Goal: Transaction & Acquisition: Purchase product/service

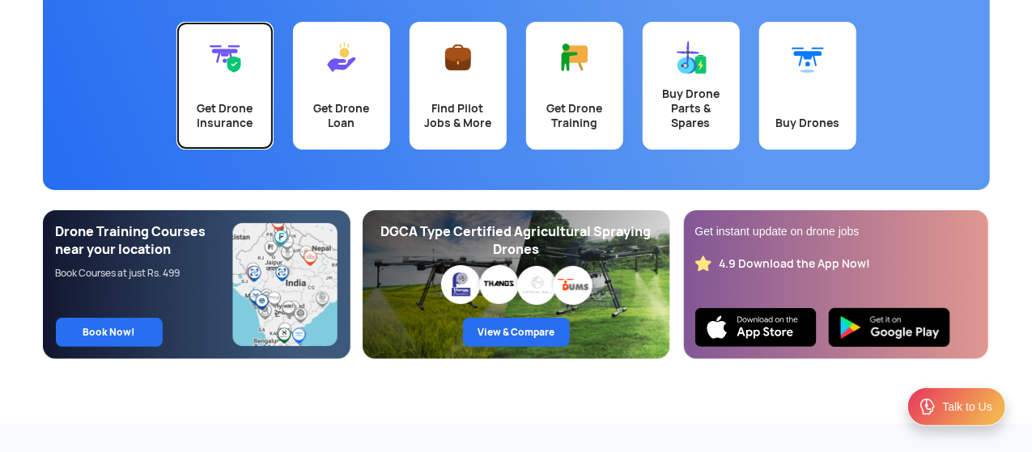
click at [219, 117] on div "Get Drone Insurance" at bounding box center [225, 115] width 78 height 29
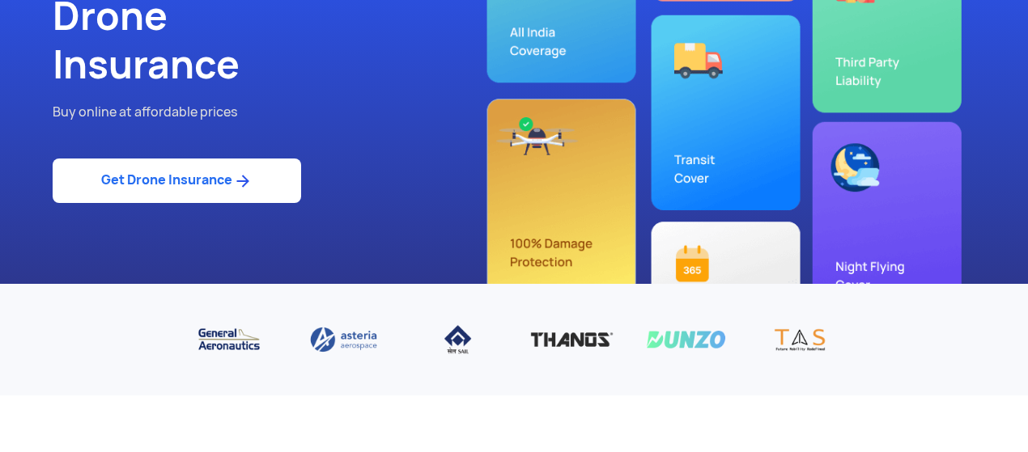
click at [169, 179] on link "Get Drone Insurance" at bounding box center [177, 181] width 248 height 45
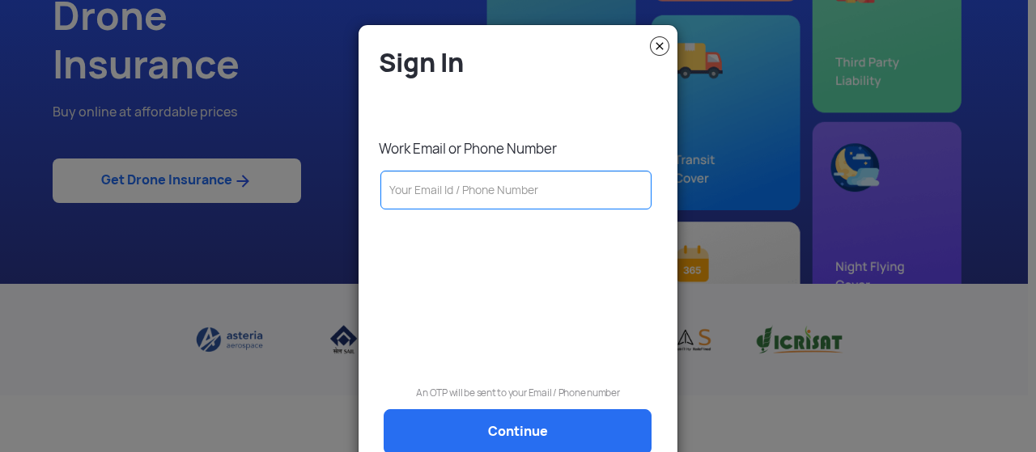
click at [656, 41] on img at bounding box center [659, 45] width 19 height 19
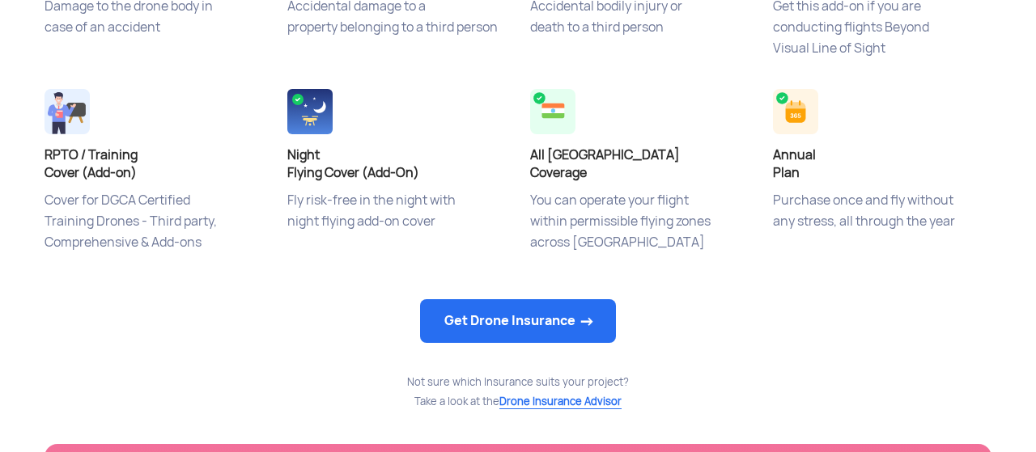
scroll to position [906, 0]
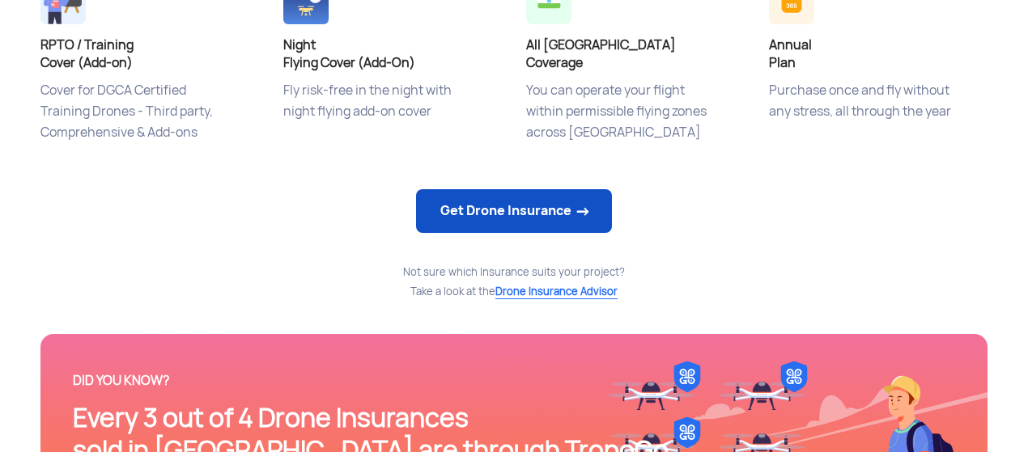
click at [522, 210] on link "Get Drone Insurance" at bounding box center [514, 211] width 196 height 44
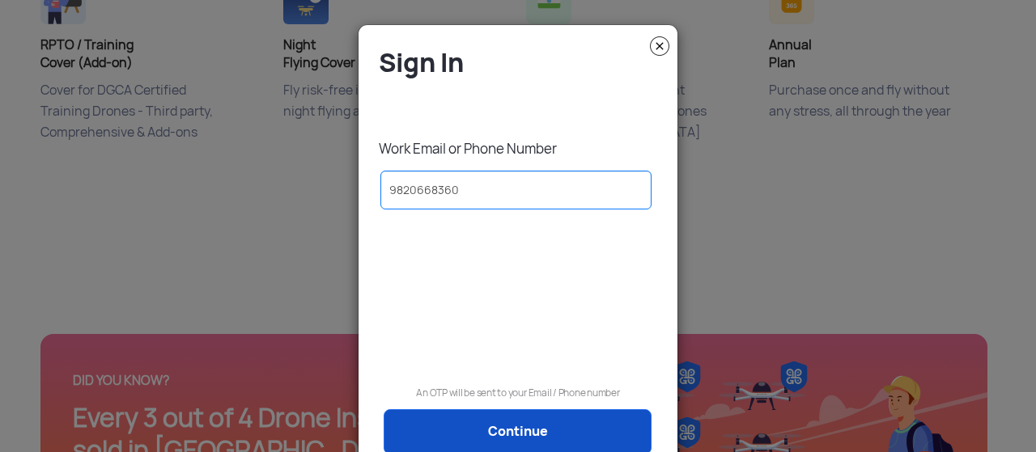
type input "9820668360"
click at [520, 434] on link "Continue" at bounding box center [518, 432] width 268 height 45
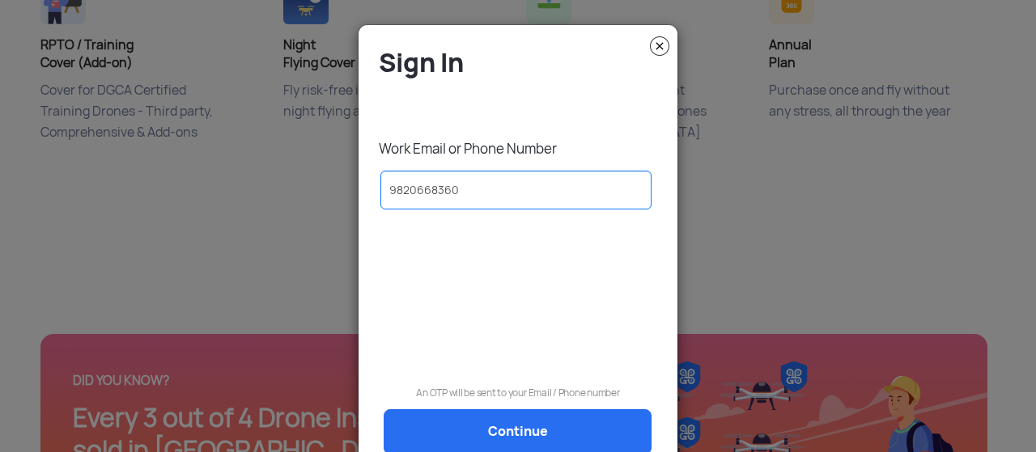
scroll to position [0, 0]
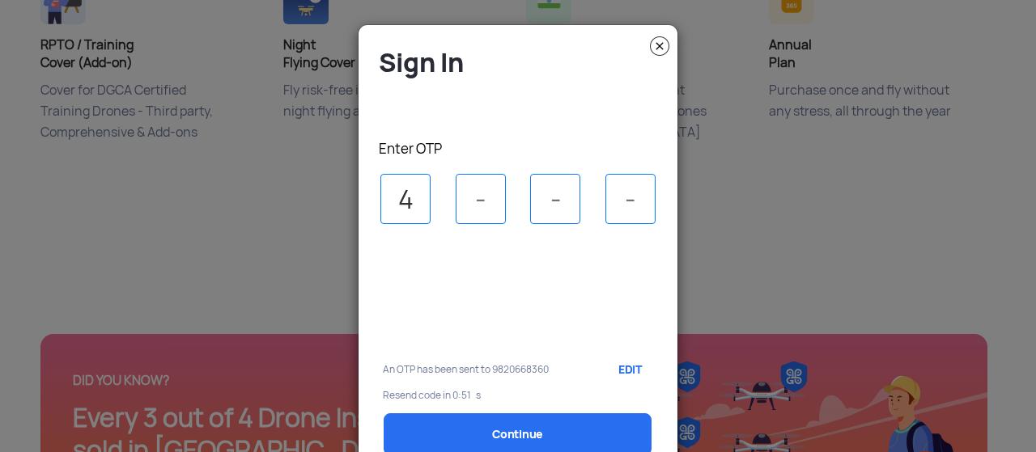
type input "4"
type input "8"
type input "7"
type input "5"
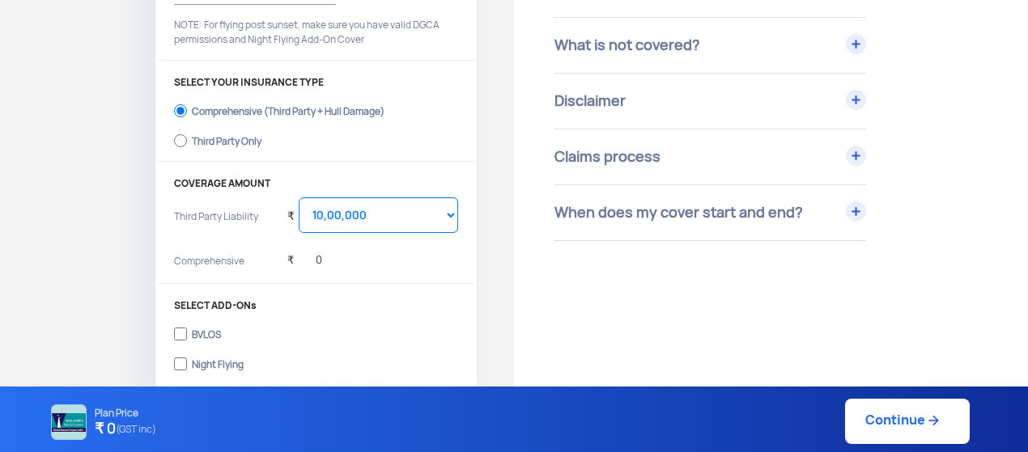
scroll to position [299, 0]
click at [316, 216] on select "Select Amount 10,00,000 15,00,000 20,00,000 25,00,000 30,00,000 35,00,000 40,00…" at bounding box center [378, 217] width 159 height 36
select select "2000000"
click at [299, 199] on select "Select Amount 10,00,000 15,00,000 20,00,000 25,00,000 30,00,000 35,00,000 40,00…" at bounding box center [378, 217] width 159 height 36
click at [316, 265] on div "₹ 0" at bounding box center [304, 258] width 35 height 45
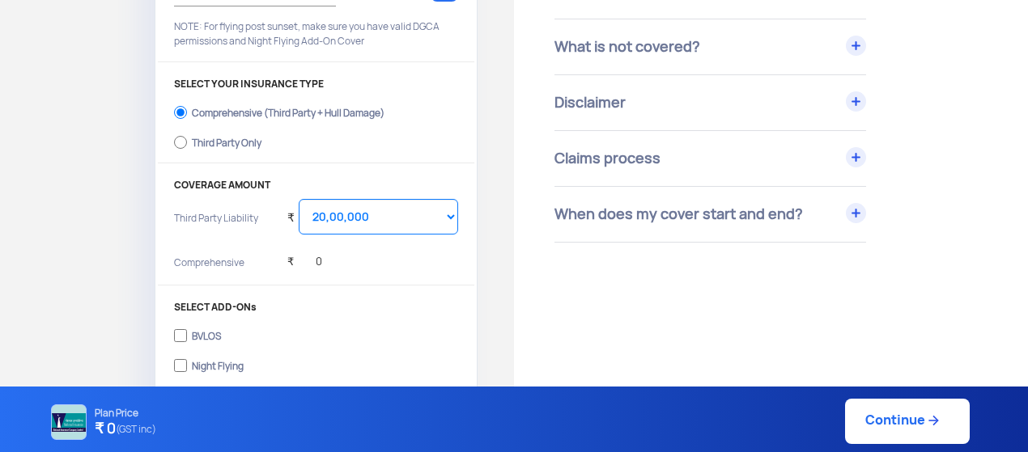
click at [331, 266] on div "₹ 0" at bounding box center [372, 264] width 171 height 32
click at [322, 254] on div "₹ 0" at bounding box center [372, 264] width 171 height 32
click at [199, 263] on p "Comprehensive" at bounding box center [224, 268] width 101 height 24
click at [189, 139] on label "Third Party Only" at bounding box center [316, 141] width 284 height 26
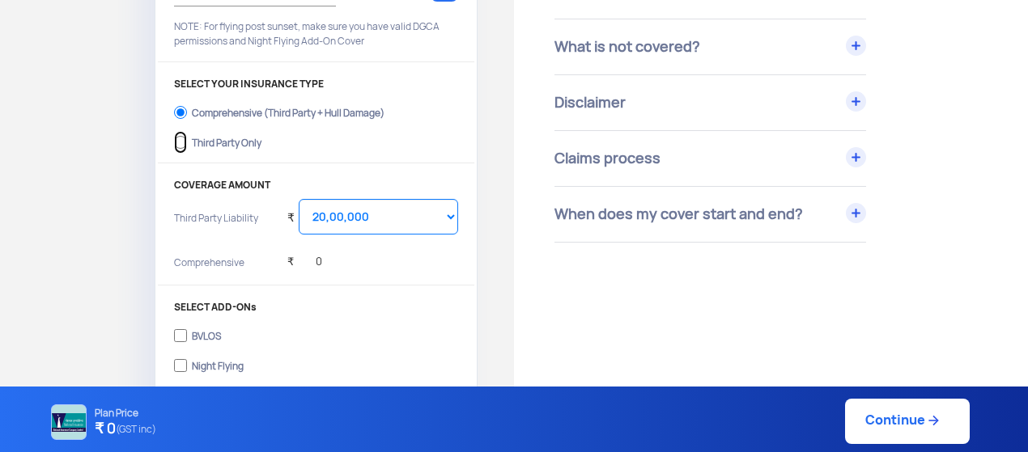
click at [187, 139] on input "Third Party Only" at bounding box center [180, 142] width 13 height 23
radio input "true"
click at [185, 113] on input "Comprehensive (Third Party + Hull Damage)" at bounding box center [180, 112] width 13 height 23
radio input "true"
drag, startPoint x: 362, startPoint y: 263, endPoint x: 312, endPoint y: 261, distance: 49.4
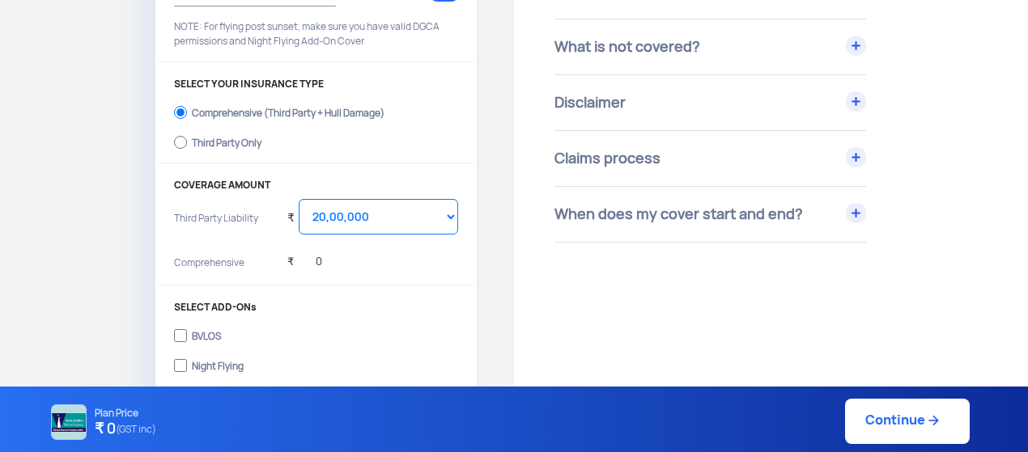
click at [312, 261] on div "₹ 0" at bounding box center [372, 264] width 171 height 32
click at [312, 261] on div "₹ 0" at bounding box center [304, 258] width 35 height 45
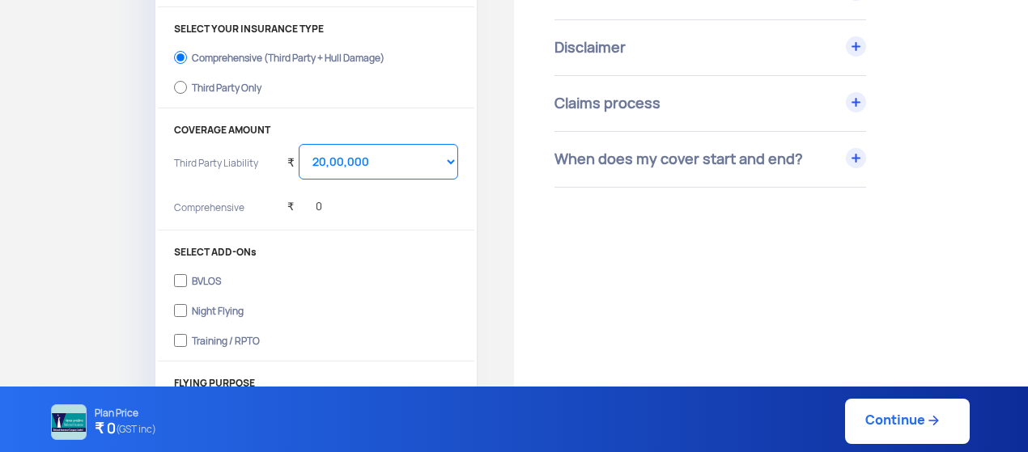
scroll to position [356, 0]
click at [112, 423] on h4 "₹ 0 (GST inc)" at bounding box center [126, 429] width 62 height 21
click at [336, 199] on div "₹ 0" at bounding box center [372, 207] width 171 height 32
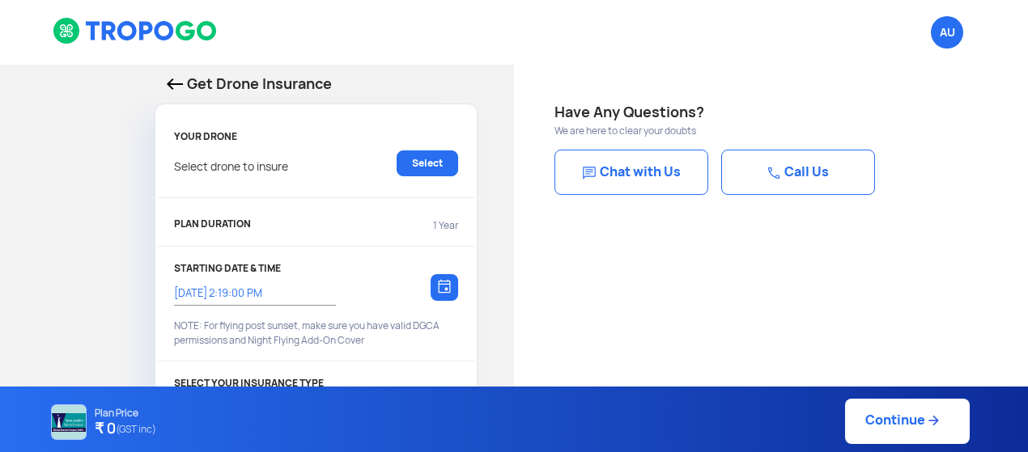
select select "1000000"
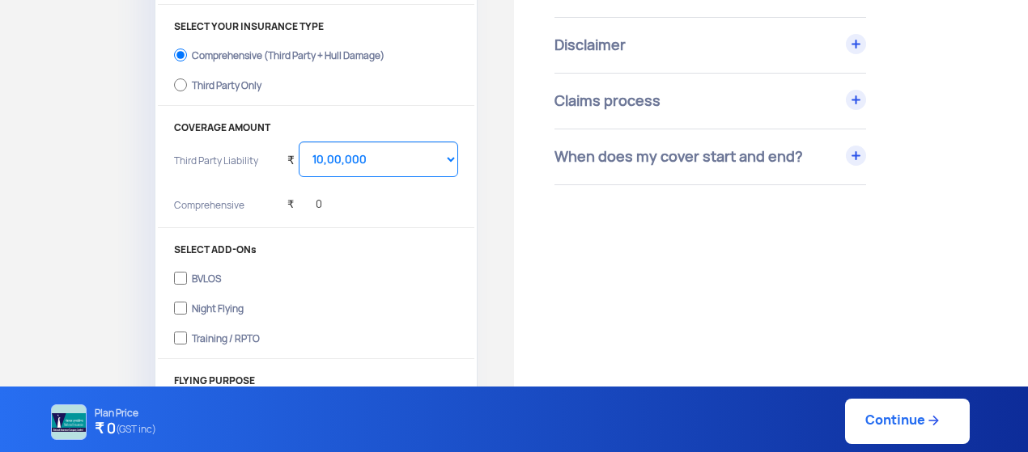
scroll to position [356, 0]
click at [346, 204] on div "₹ 0" at bounding box center [372, 207] width 171 height 32
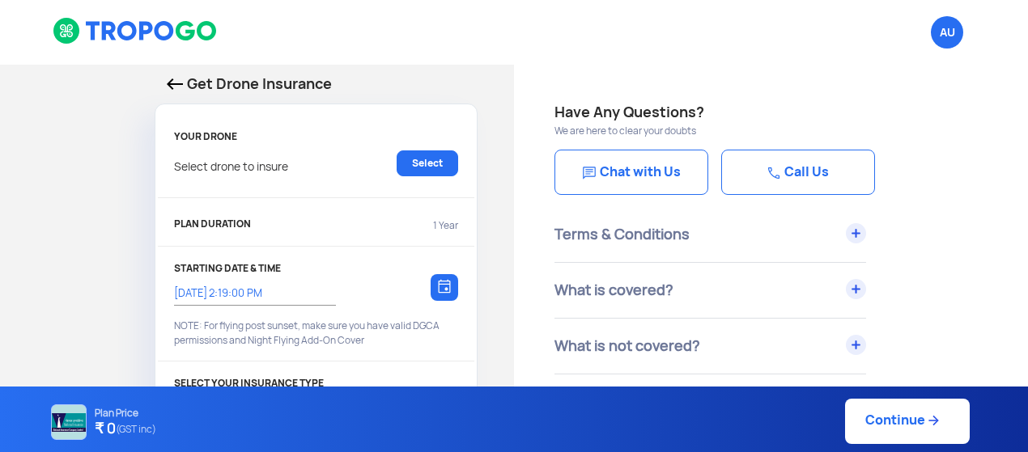
drag, startPoint x: 325, startPoint y: 199, endPoint x: 336, endPoint y: -6, distance: 205.8
click at [336, 0] on html "AU Logout Get Drone Insurance YOUR DRONE Select drone to insure Select PLAN DUR…" at bounding box center [514, 226] width 1028 height 452
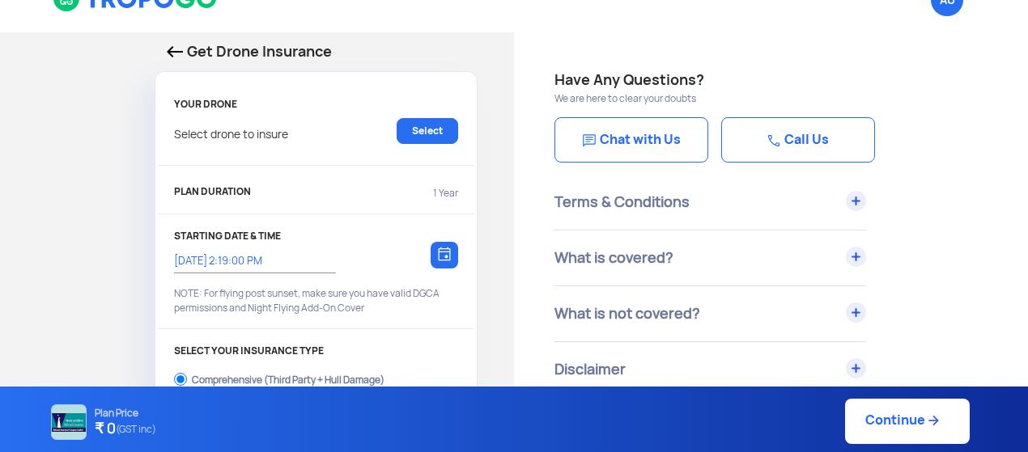
scroll to position [129, 0]
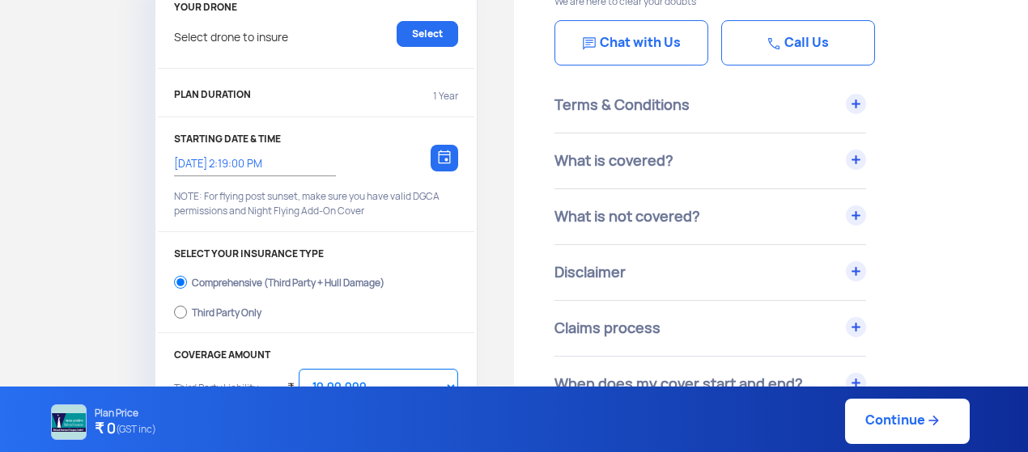
click at [123, 155] on div "Get Drone Insurance YOUR DRONE Select drone to insure Select PLAN DURATION 1 Ye…" at bounding box center [257, 352] width 514 height 834
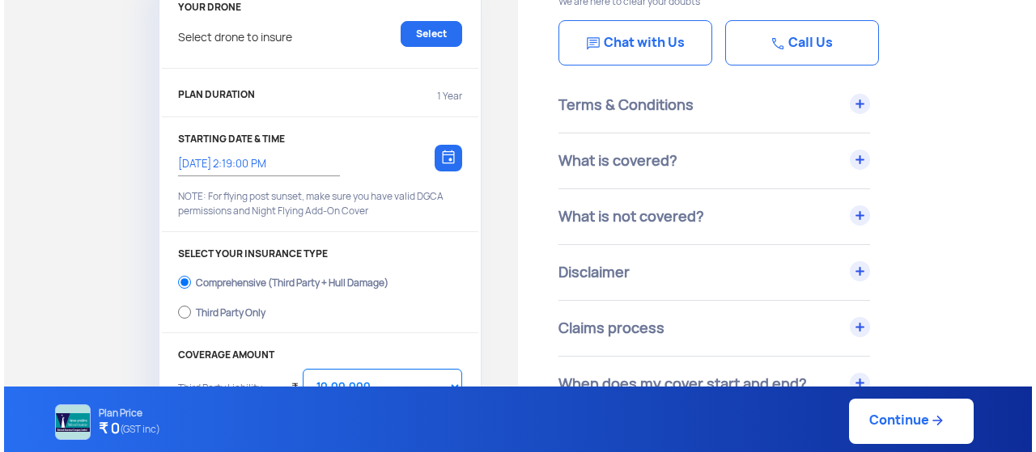
scroll to position [97, 0]
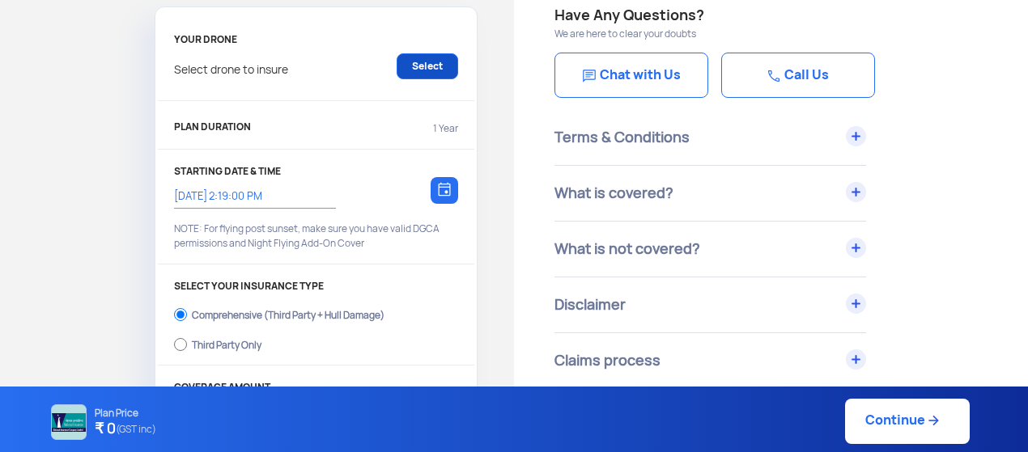
click at [418, 54] on link "Select" at bounding box center [428, 66] width 62 height 26
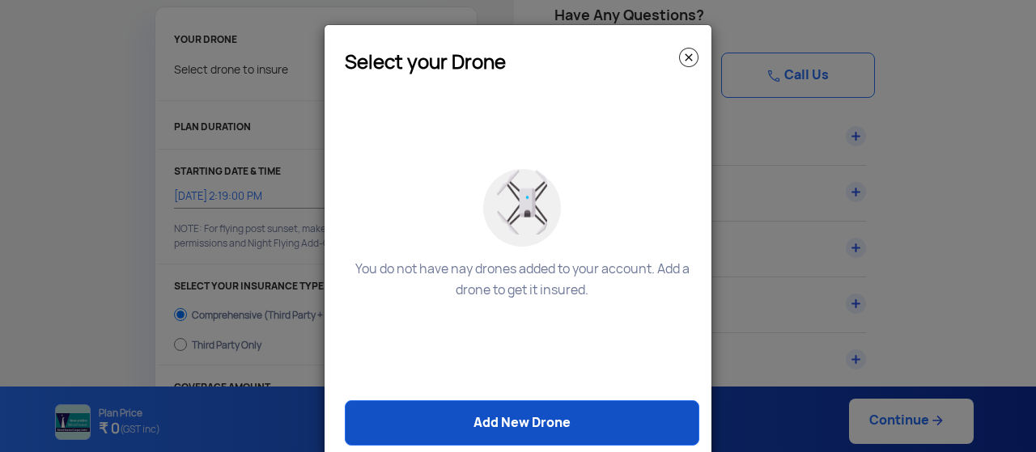
click at [456, 410] on link "Add New Drone" at bounding box center [522, 423] width 354 height 45
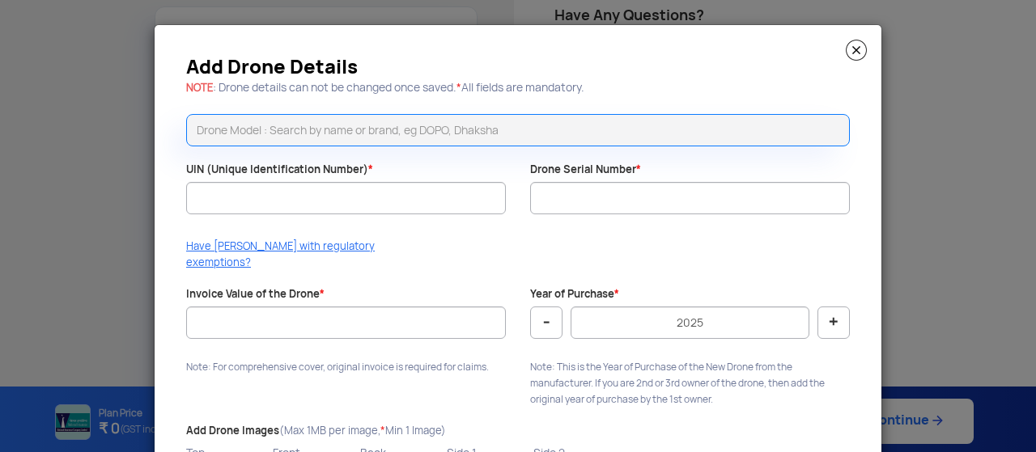
click at [863, 116] on div "Add Drone Details NOTE : Drone details can not be changed once saved. * All fie…" at bounding box center [518, 297] width 727 height 544
click at [452, 120] on input "text" at bounding box center [518, 130] width 664 height 32
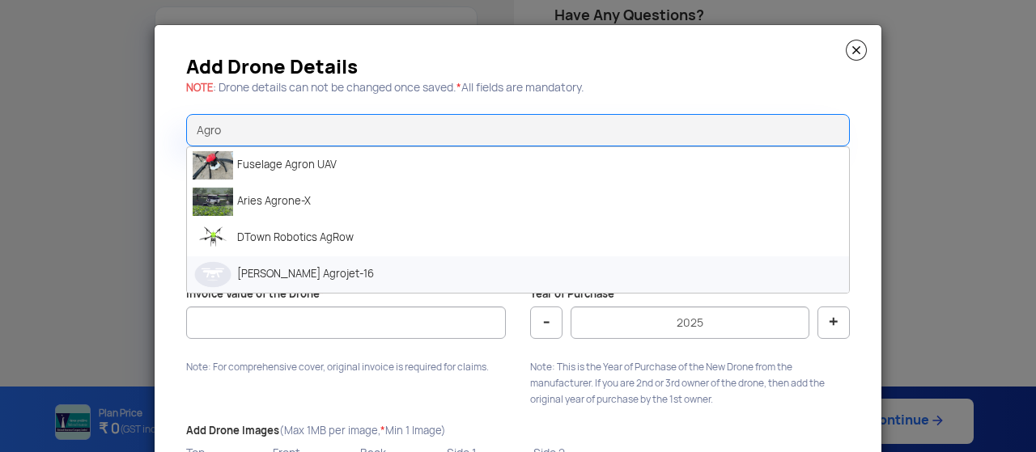
click at [333, 272] on li "Rucha Yantra Agrojet-16" at bounding box center [518, 275] width 662 height 36
type input "Rucha Yantra Agrojet-16"
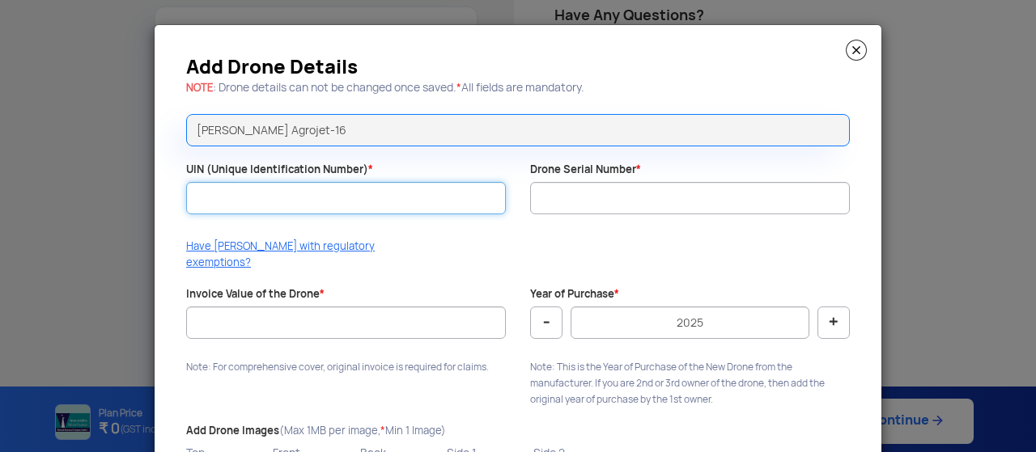
click at [274, 187] on input "UIN (Unique Identification Number) *" at bounding box center [346, 198] width 320 height 32
paste input "UB202500 167TC"
type input "UB202500 167TC"
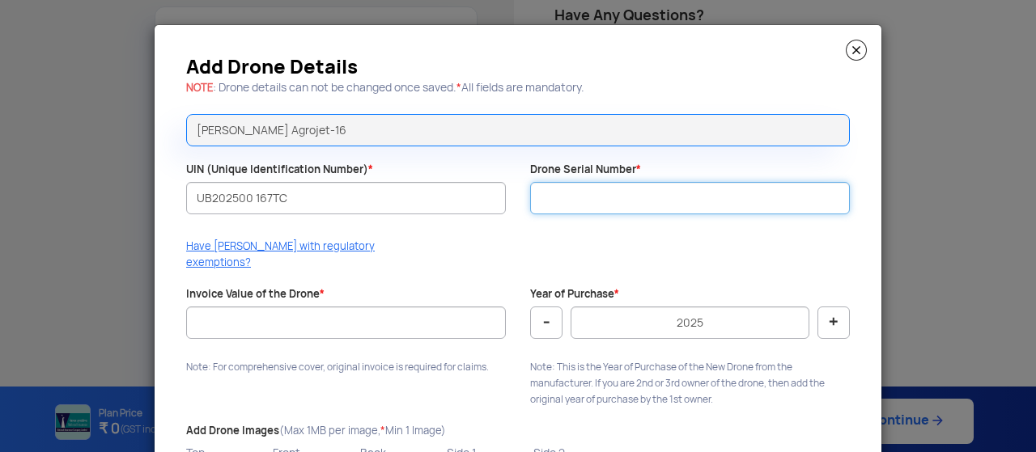
click at [577, 185] on input "Drone Serial Number *" at bounding box center [690, 198] width 320 height 32
paste input "RY240720 25008"
type input "RY240720 25008"
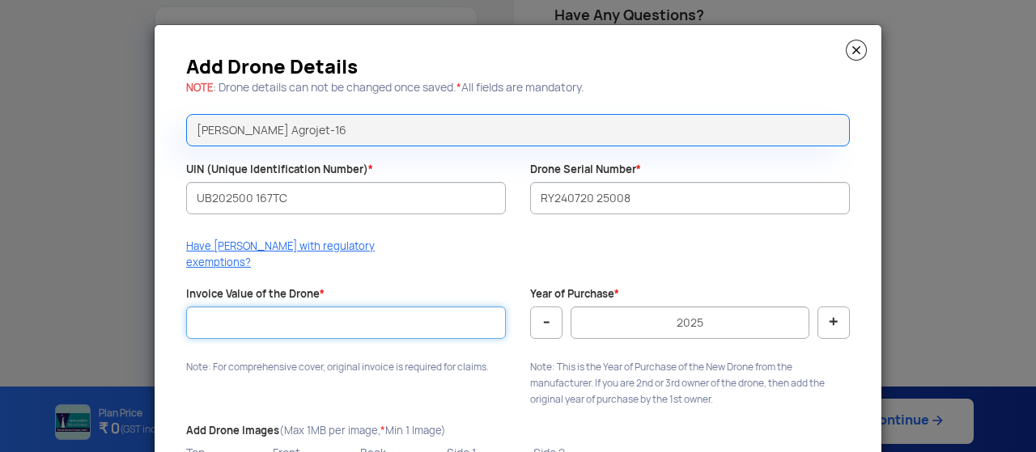
click at [382, 312] on input "Invoice Value of the Drone *" at bounding box center [346, 323] width 320 height 32
type input "1020000"
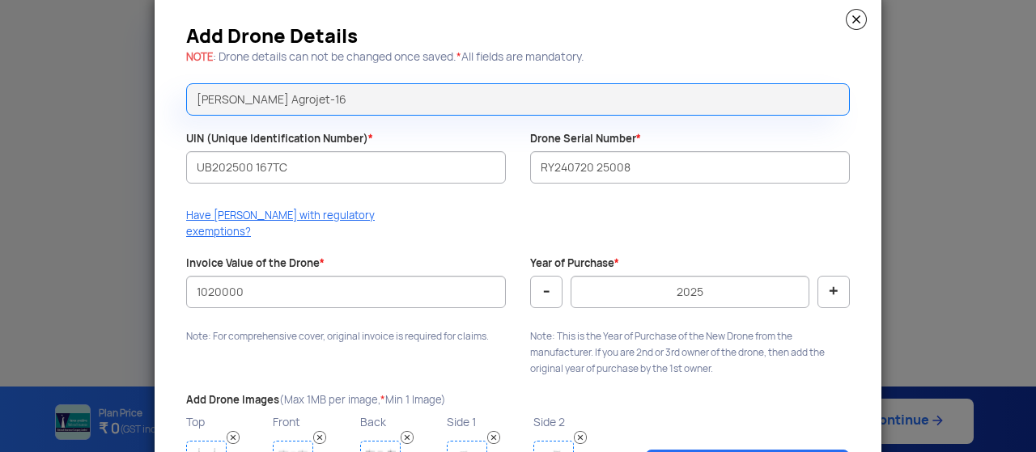
click at [476, 382] on div "Add Drone Details NOTE : Drone details can not be changed once saved. * All fie…" at bounding box center [518, 266] width 727 height 544
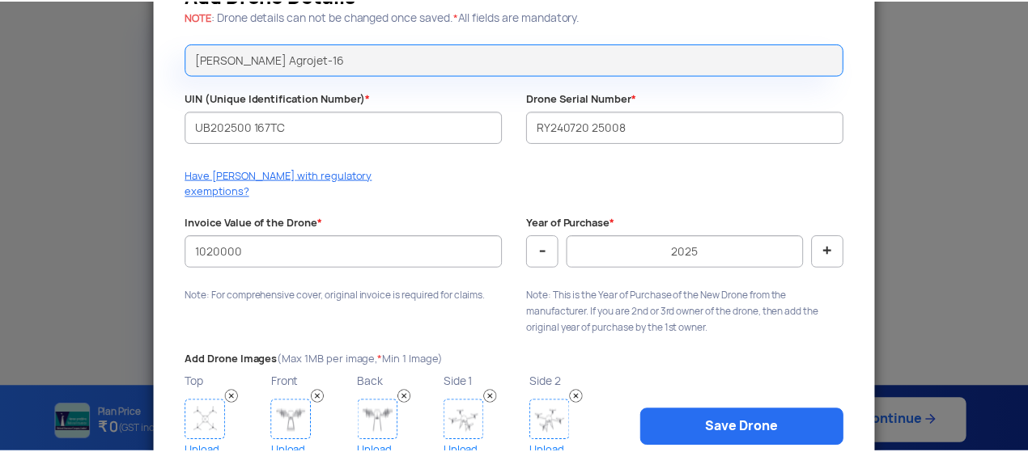
scroll to position [125, 0]
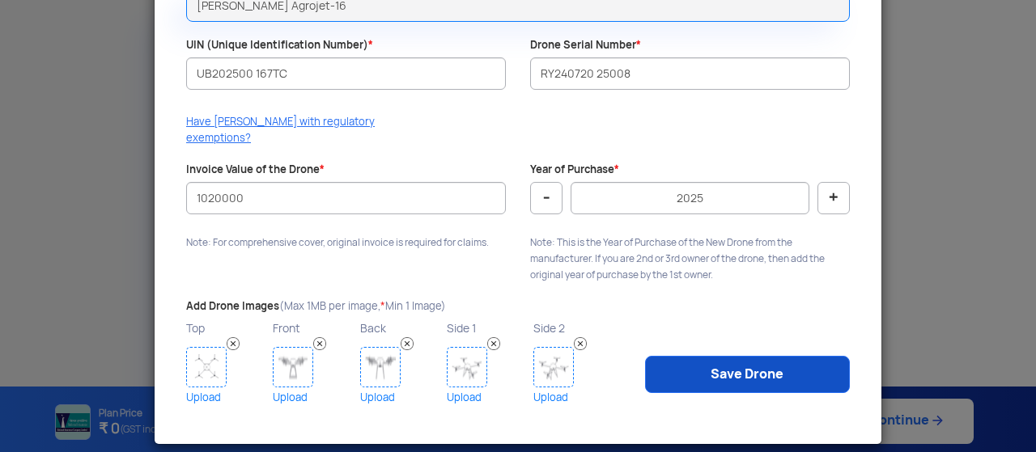
click at [688, 358] on link "Save Drone" at bounding box center [747, 374] width 205 height 37
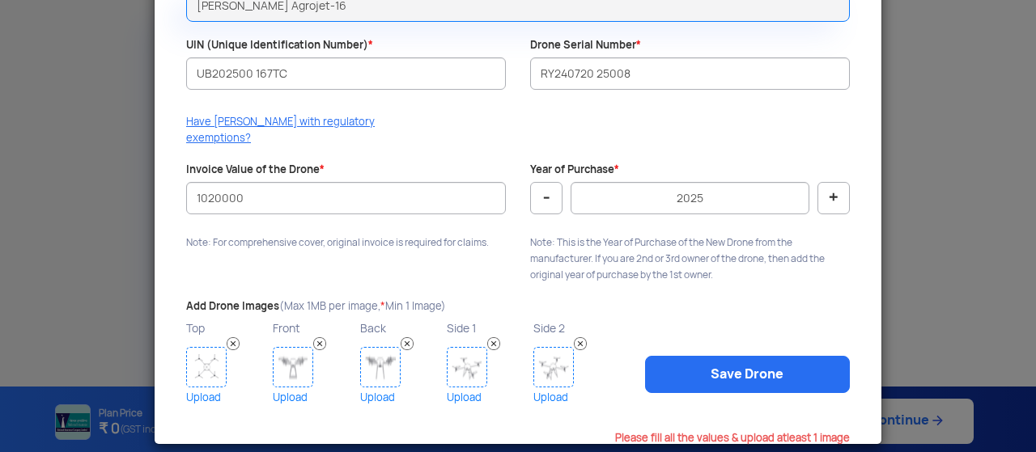
click at [939, 142] on modal-container "Add Drone Details NOTE : Drone details can not be changed once saved. * All fie…" at bounding box center [518, 226] width 1036 height 452
click at [206, 349] on img at bounding box center [206, 367] width 40 height 40
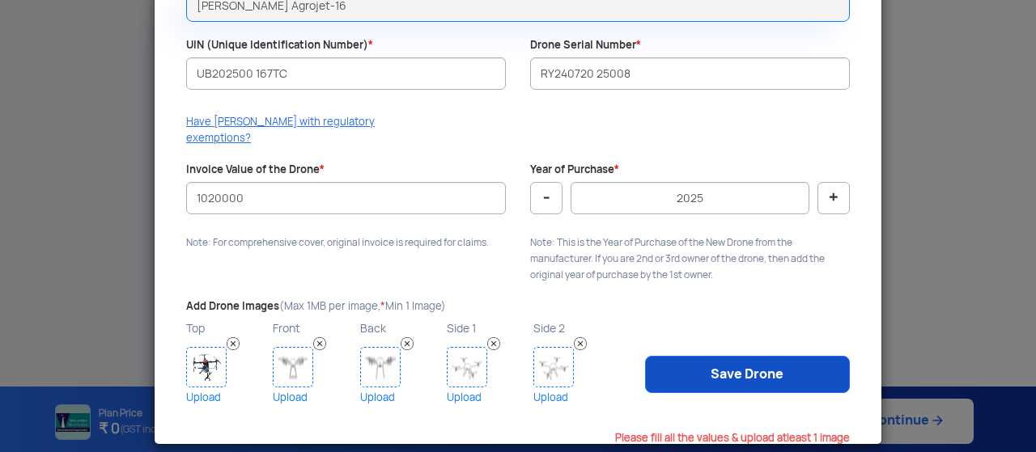
click at [788, 362] on link "Save Drone" at bounding box center [747, 374] width 205 height 37
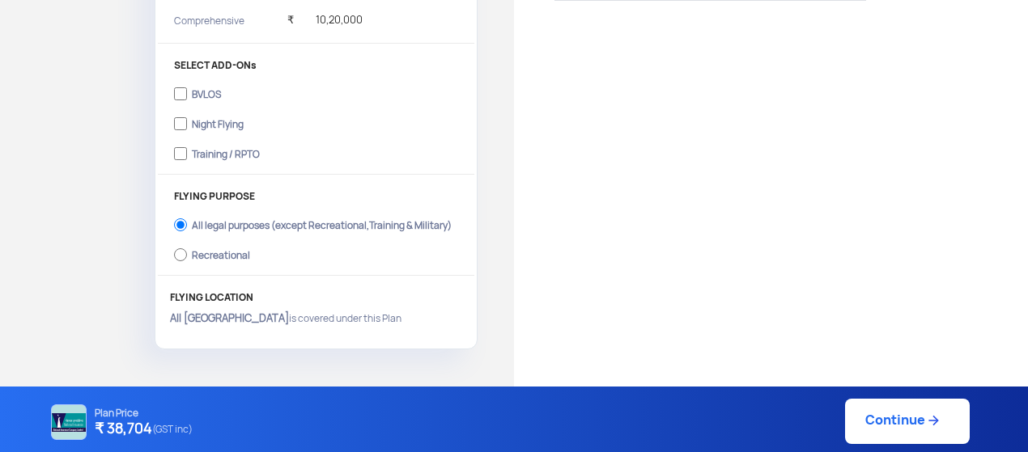
scroll to position [591, 0]
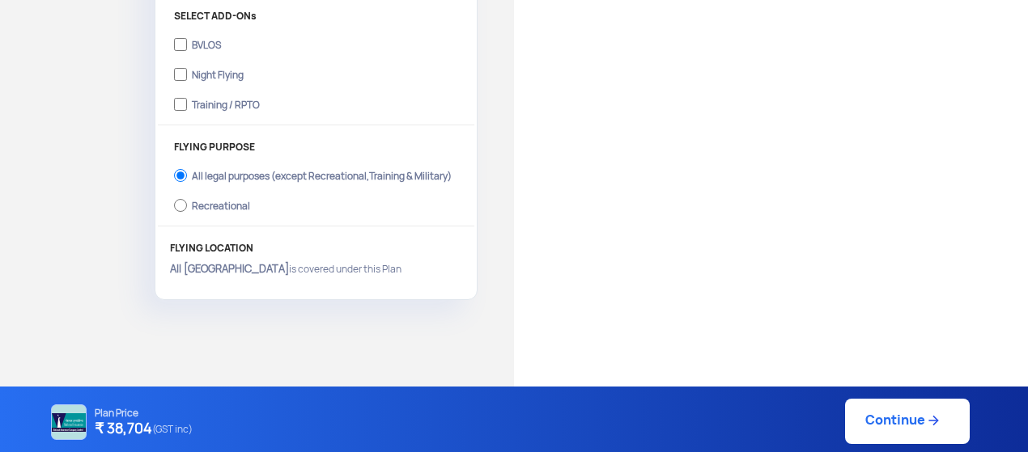
click at [889, 422] on link "Continue" at bounding box center [907, 421] width 125 height 45
type input "18/8/2025, 2:21:00 PM"
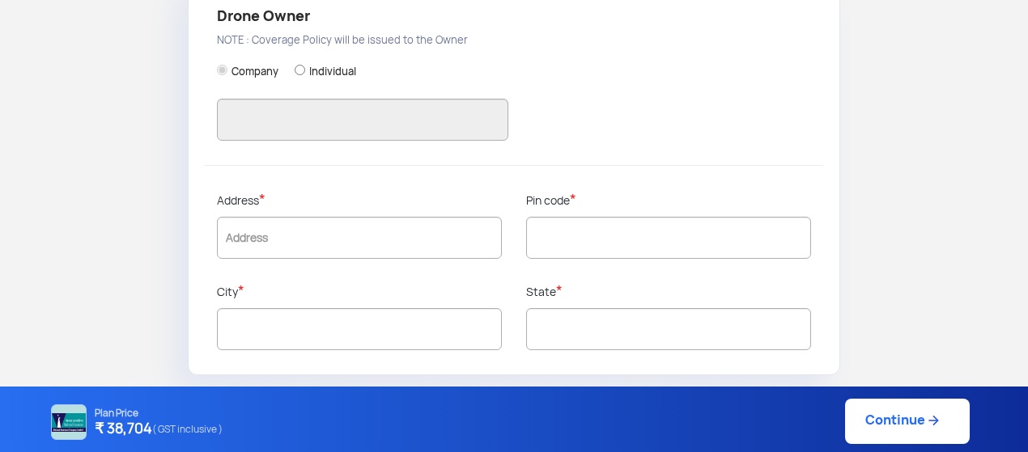
type input "9820668360"
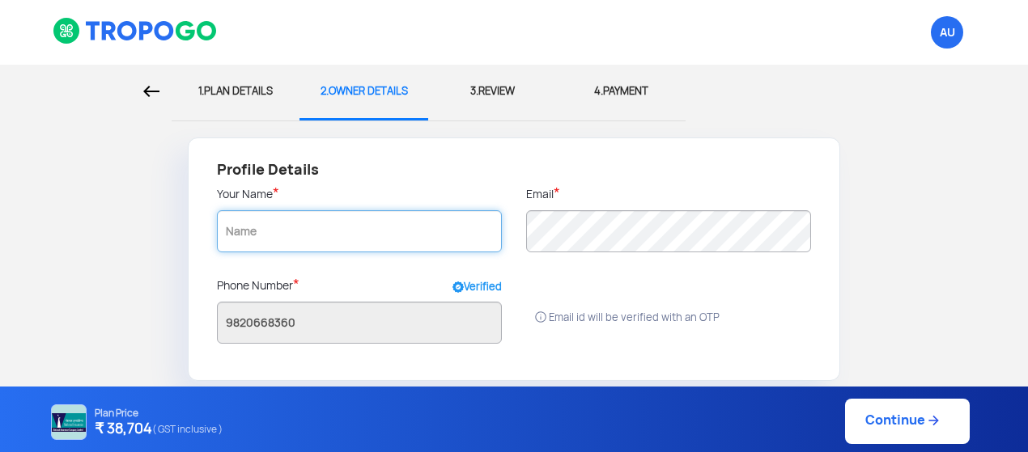
click at [417, 228] on input "text" at bounding box center [359, 231] width 285 height 42
type input "Pranesh"
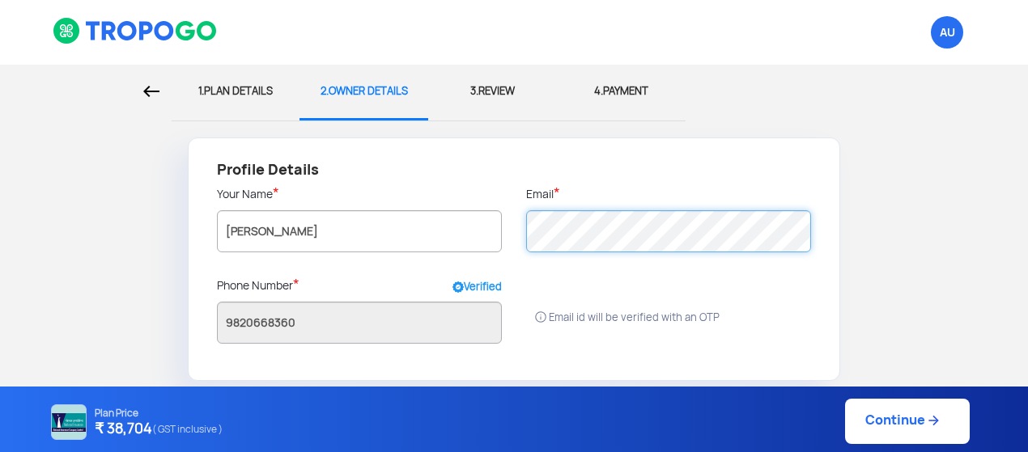
radio input "false"
radio input "true"
type input "Pranesh"
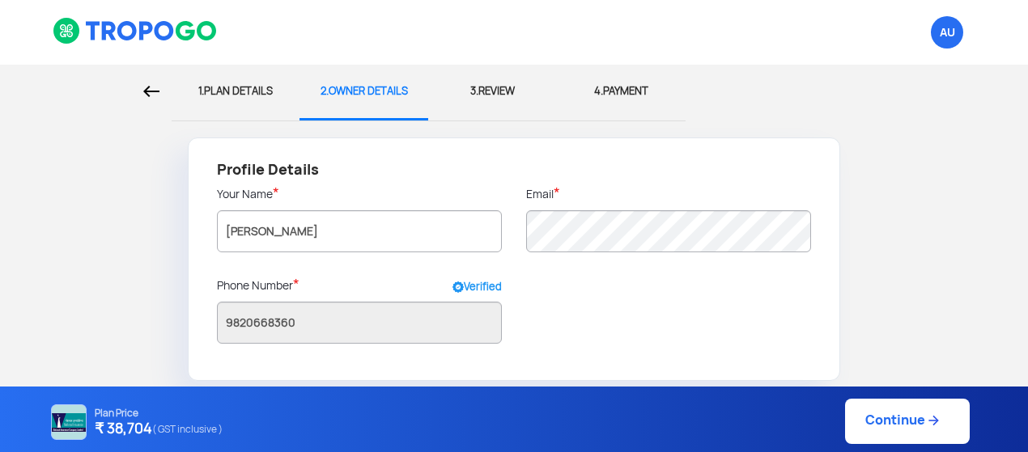
click at [897, 410] on div "Plan Price ₹ 38,704 ( GST inclusive ) Continue" at bounding box center [508, 421] width 923 height 45
click at [888, 431] on div "Plan Price ₹ 38,704 ( GST inclusive ) Continue" at bounding box center [508, 421] width 923 height 45
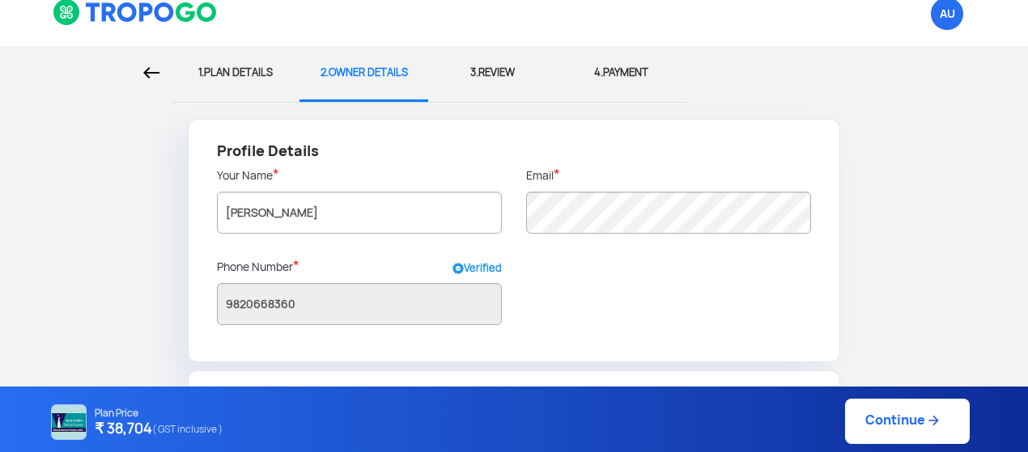
click at [758, 319] on div "Profile Details Your Name * Pranesh Email * Phone Number * Verified 9820668360" at bounding box center [514, 241] width 652 height 244
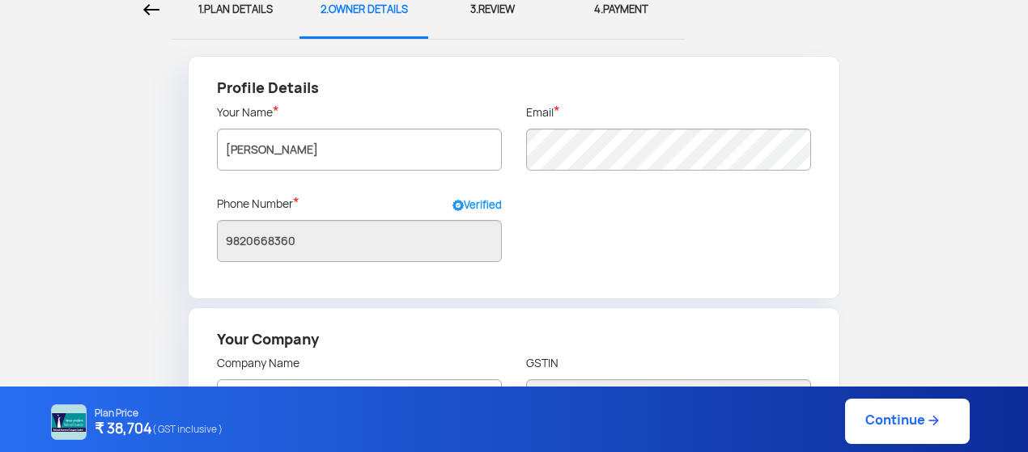
scroll to position [259, 0]
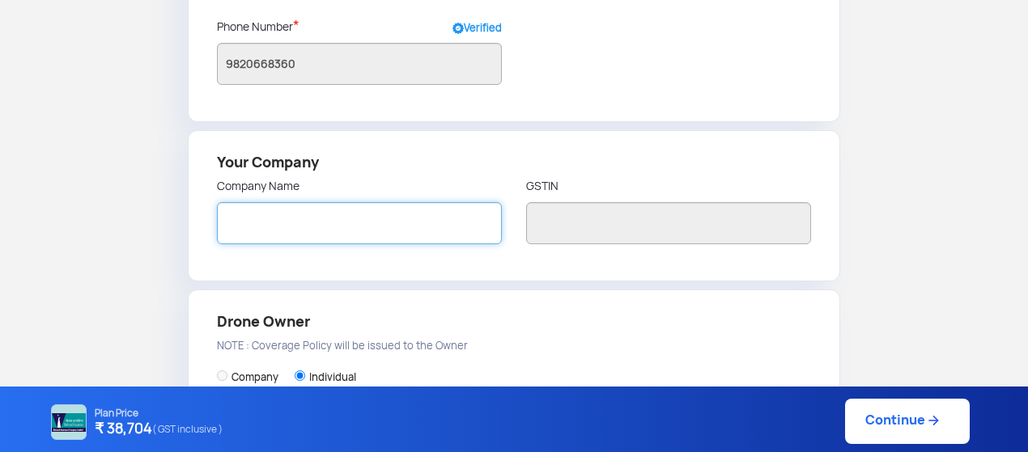
click at [397, 232] on input "text" at bounding box center [359, 223] width 285 height 42
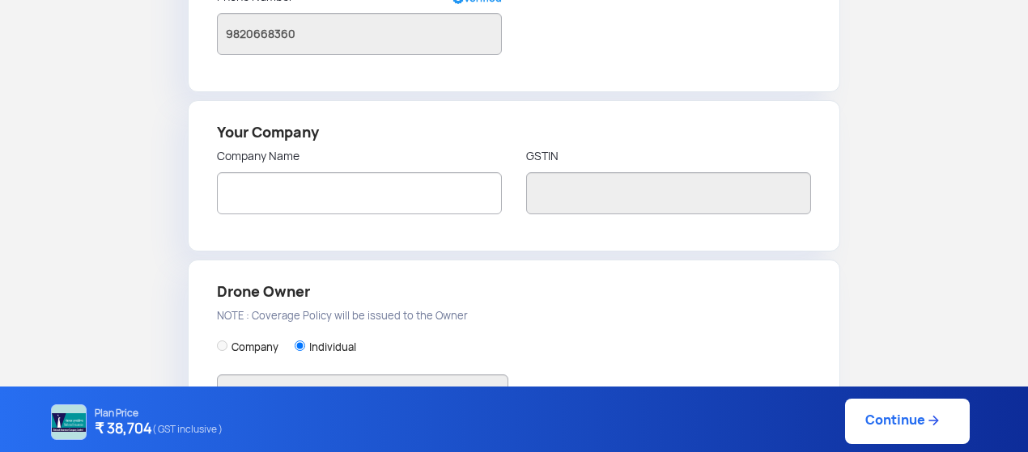
click at [471, 317] on div "Drone Owner NOTE : Coverage Policy will be issued to the Owner Company Individu…" at bounding box center [514, 456] width 652 height 392
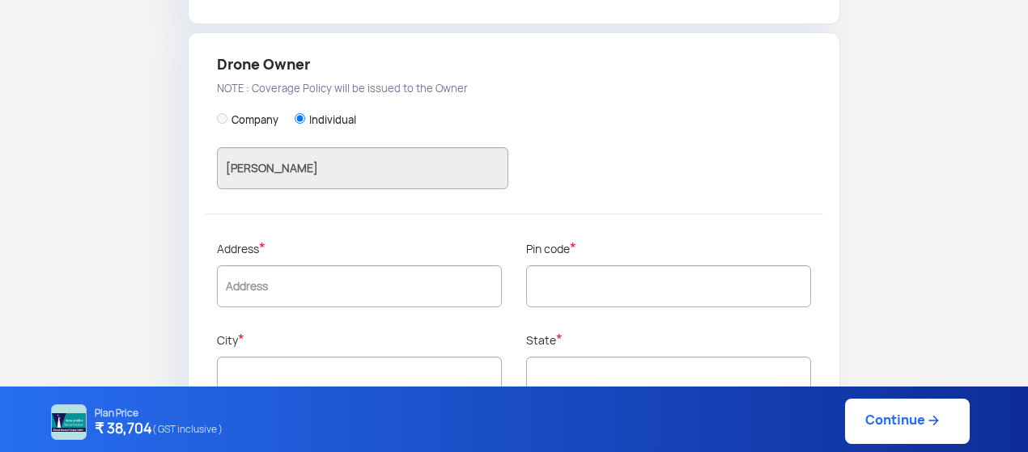
scroll to position [518, 0]
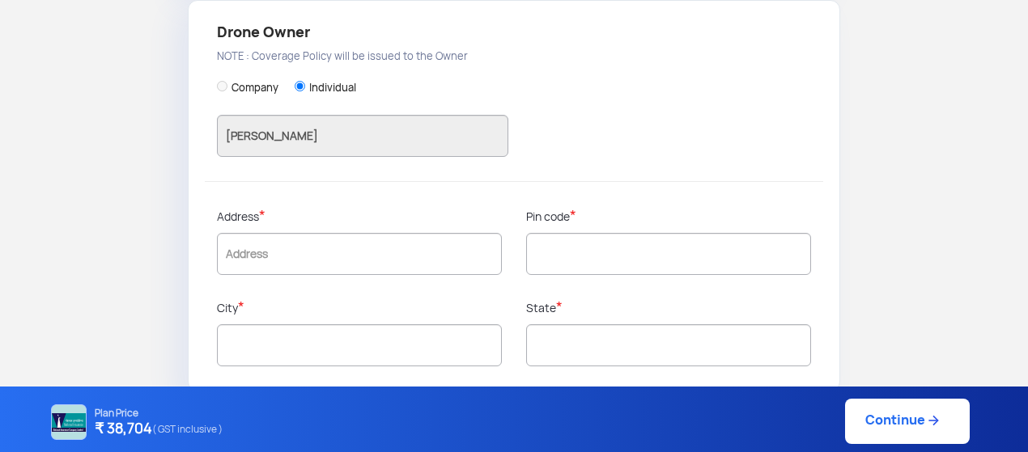
click at [351, 238] on div "Address *" at bounding box center [359, 253] width 309 height 91
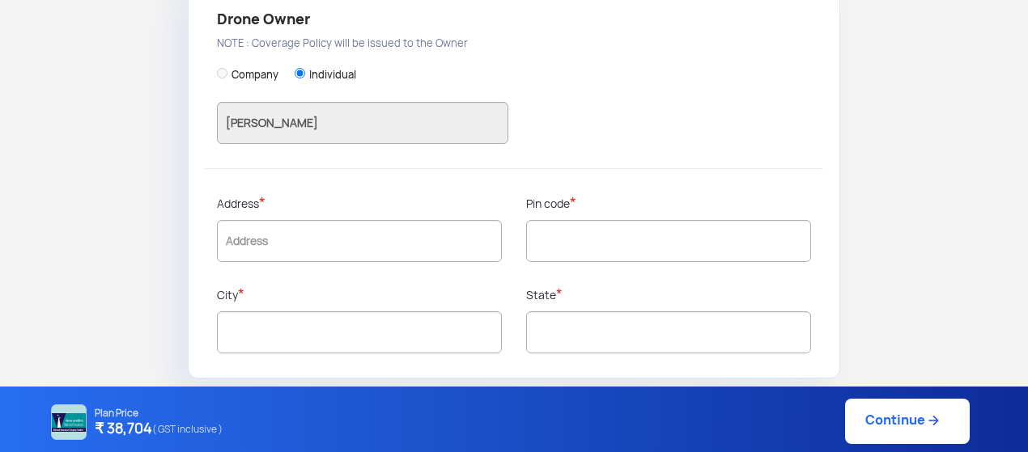
scroll to position [562, 0]
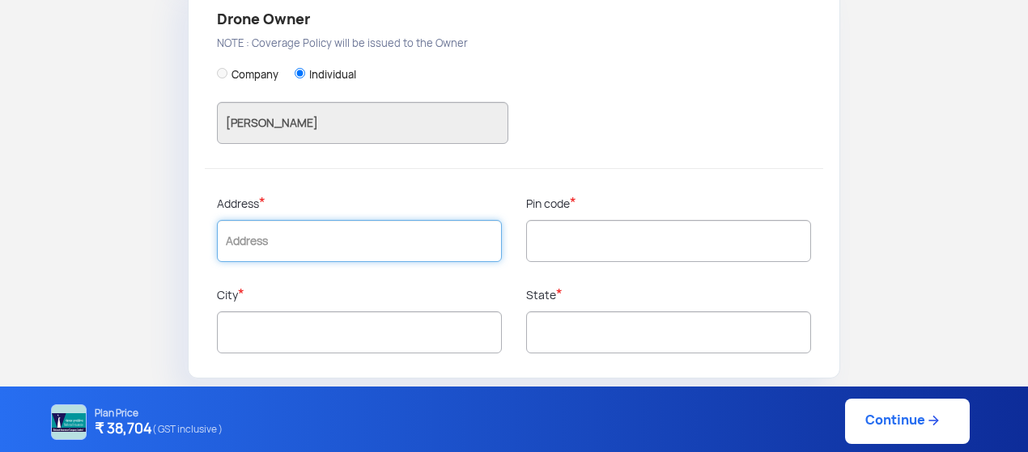
click at [376, 231] on input "text" at bounding box center [359, 241] width 285 height 42
type input "s"
type input "S6 Lane 2 Sector9 CBD Belapur"
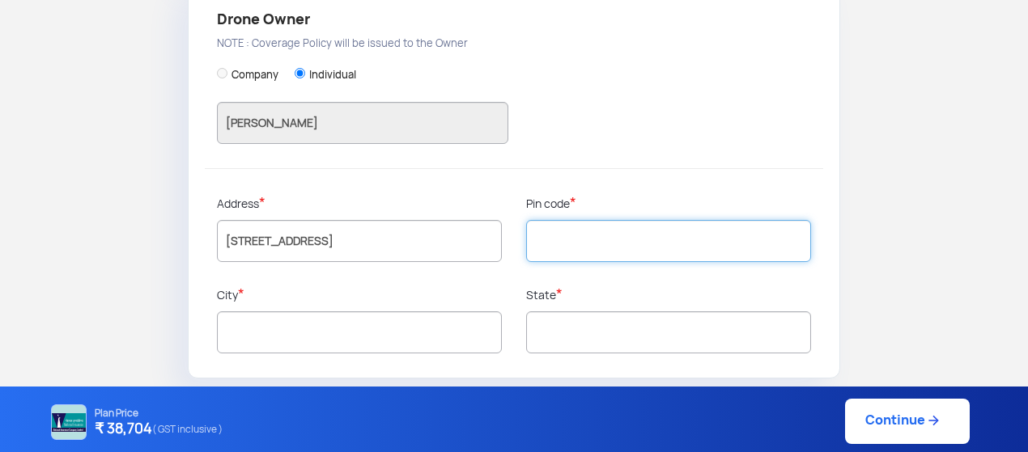
click at [636, 245] on input "text" at bounding box center [668, 241] width 285 height 42
type input "400614"
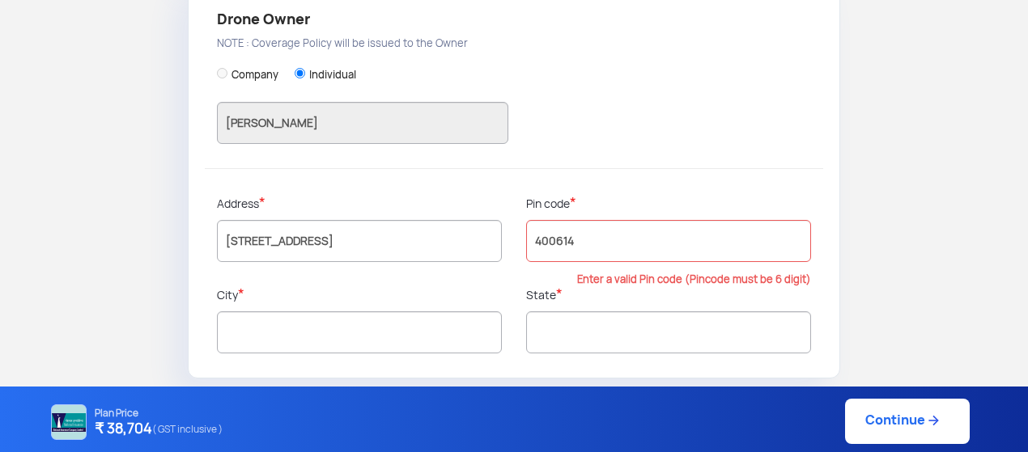
type input "Thane"
type input "Maharashtra"
click at [490, 274] on div at bounding box center [359, 280] width 285 height 12
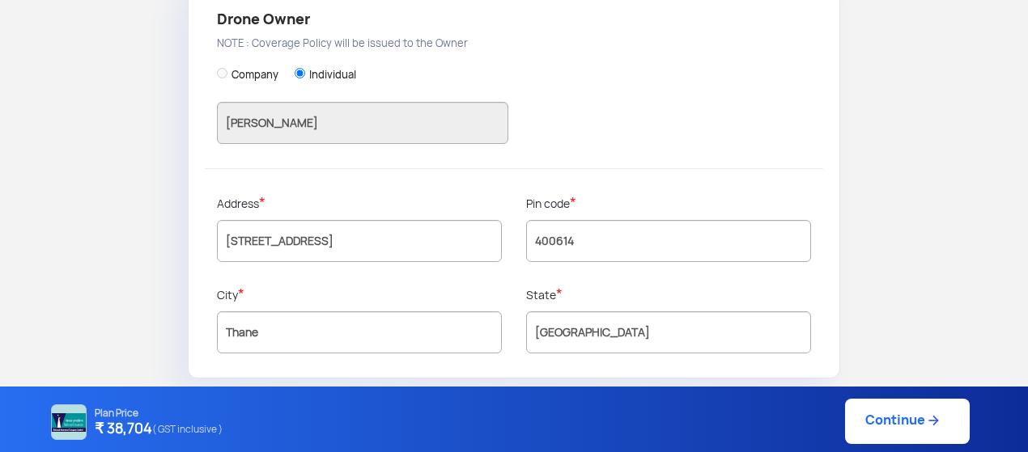
click at [901, 439] on link "Continue" at bounding box center [907, 421] width 125 height 45
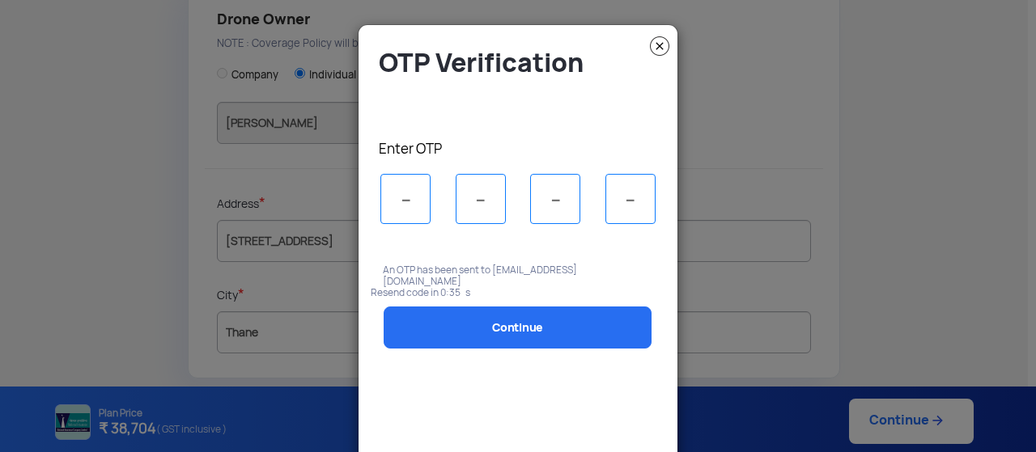
click at [656, 48] on img at bounding box center [659, 45] width 19 height 19
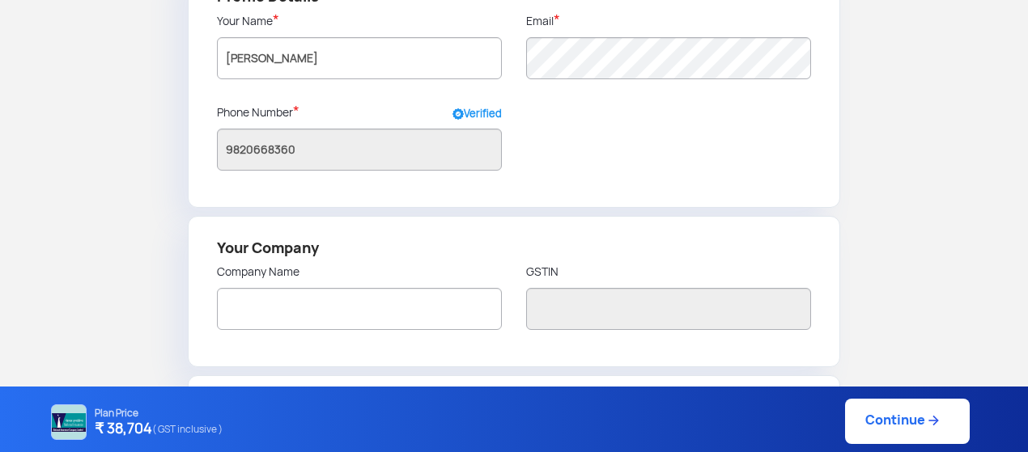
scroll to position [108, 0]
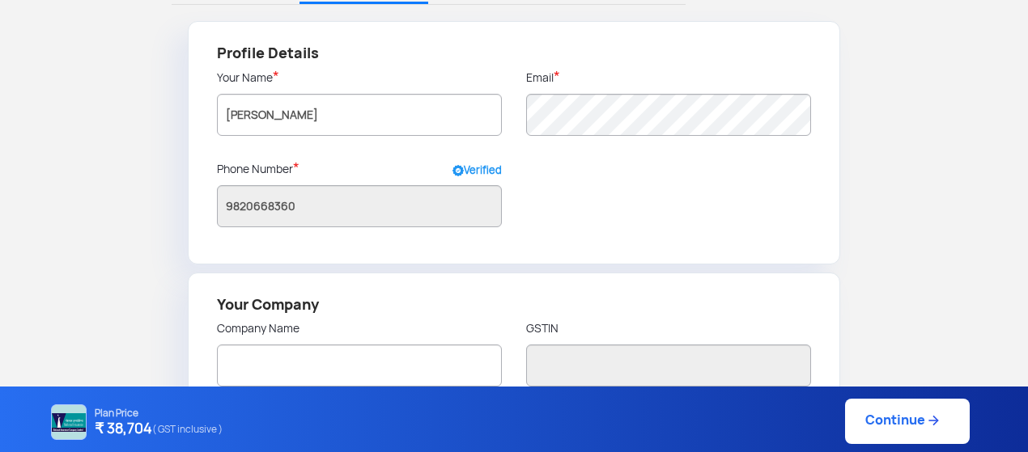
click at [738, 144] on div "Email *" at bounding box center [668, 114] width 309 height 91
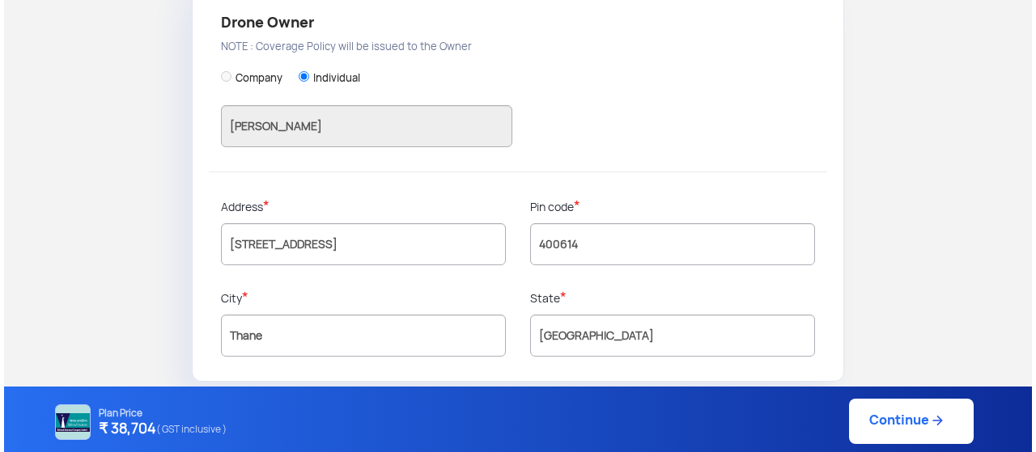
scroll to position [562, 0]
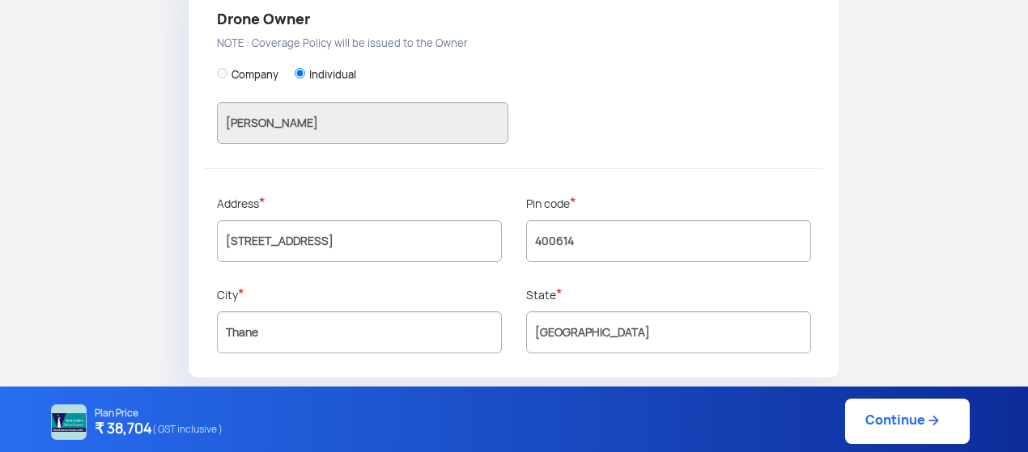
click at [892, 410] on link "Continue" at bounding box center [907, 421] width 125 height 45
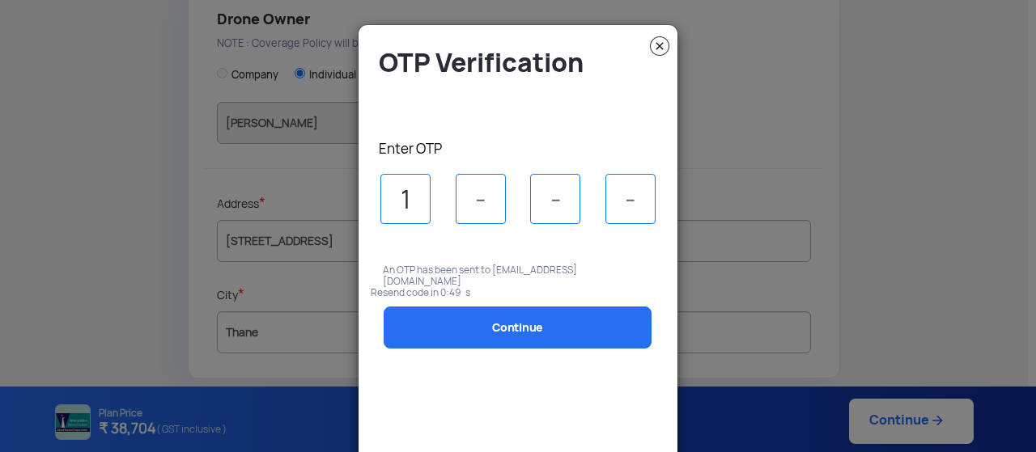
type input "1"
type input "2"
type input "8"
type input "2"
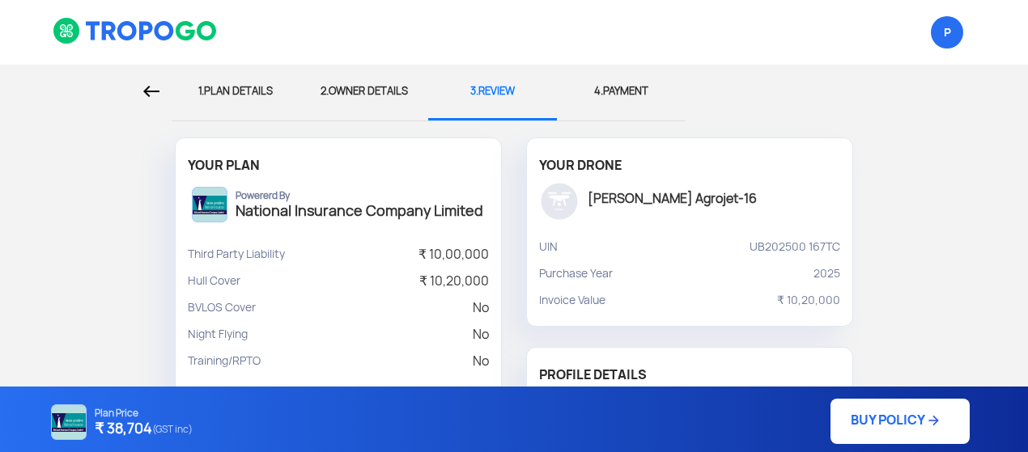
click at [107, 244] on div "1. PLAN DETAILS 2. OWNER DETAILS 3. REVIEW 4. PAYMENT YOUR PLAN Powererd By Nat…" at bounding box center [514, 444] width 1028 height 758
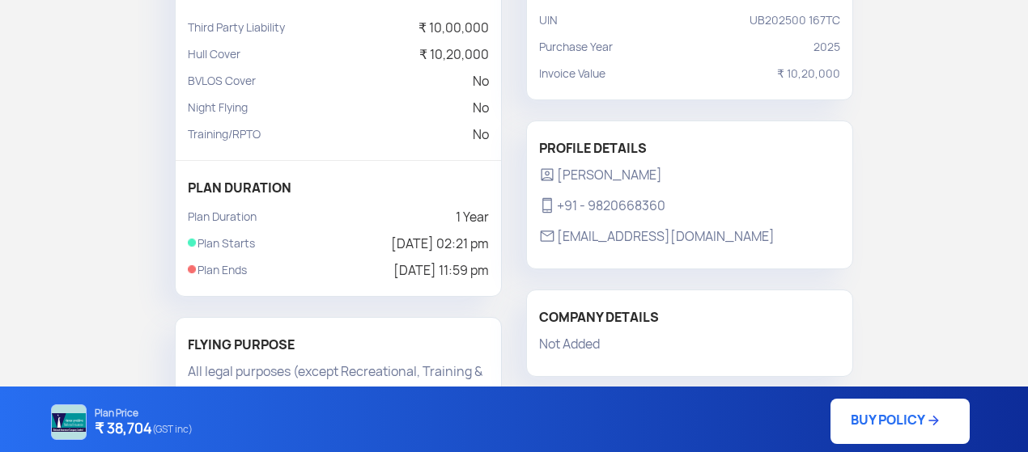
scroll to position [129, 0]
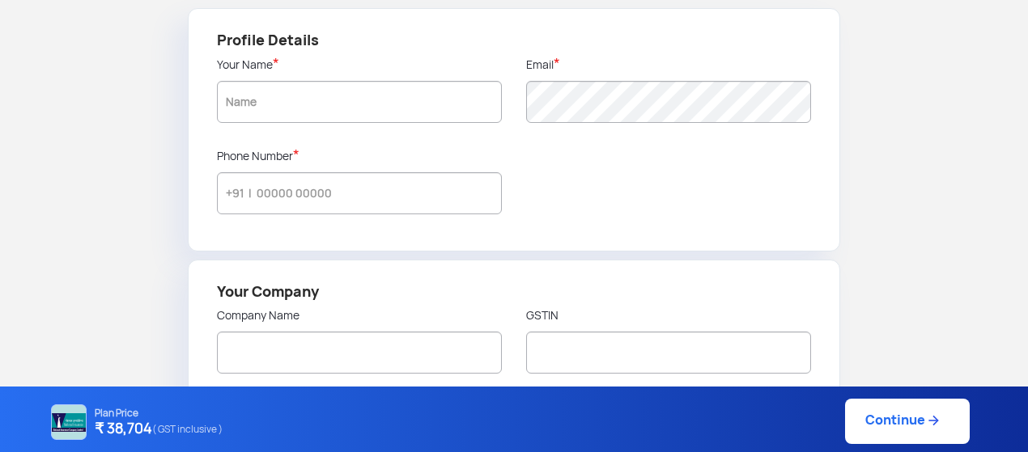
scroll to position [75, 0]
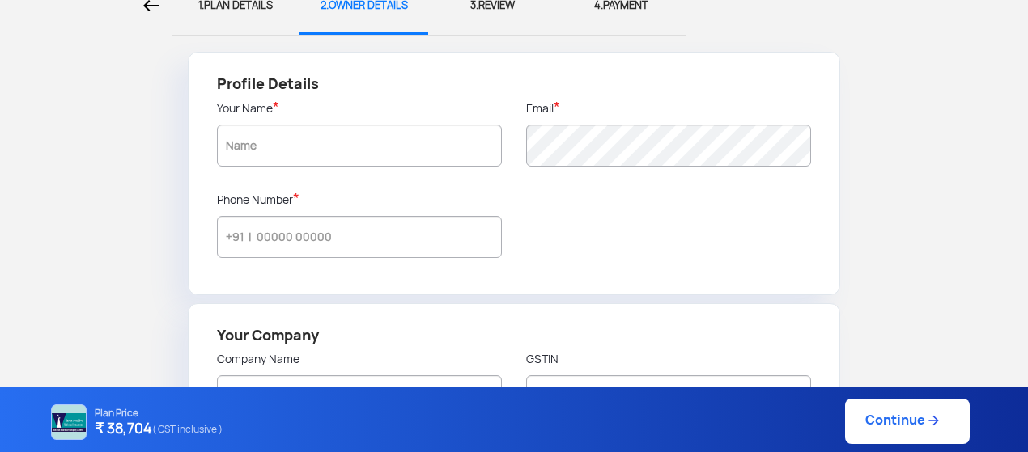
type input "Pranesh"
type input "9820668360"
radio input "false"
radio input "true"
type input "Pranesh"
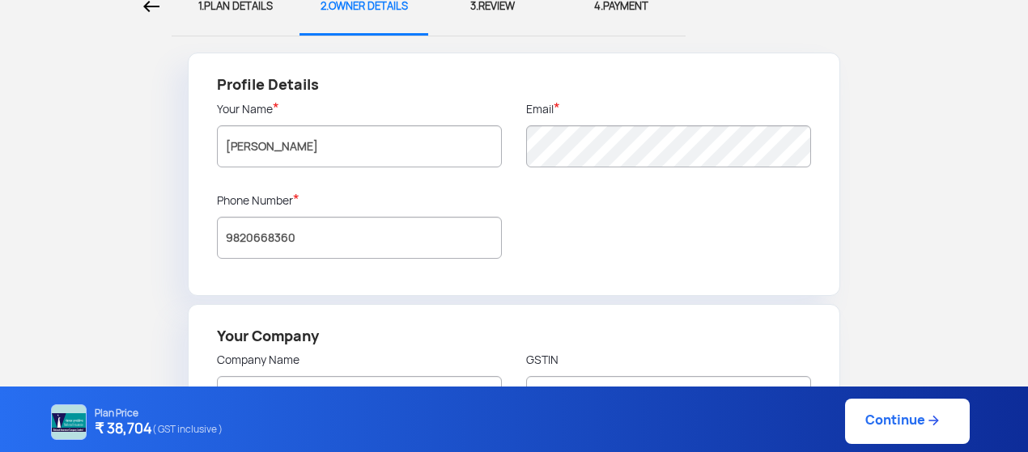
type input "S6 Lane 2 Sector9 CBD Belapur"
type input "400614"
type input "Thane"
type input "Maharashtra"
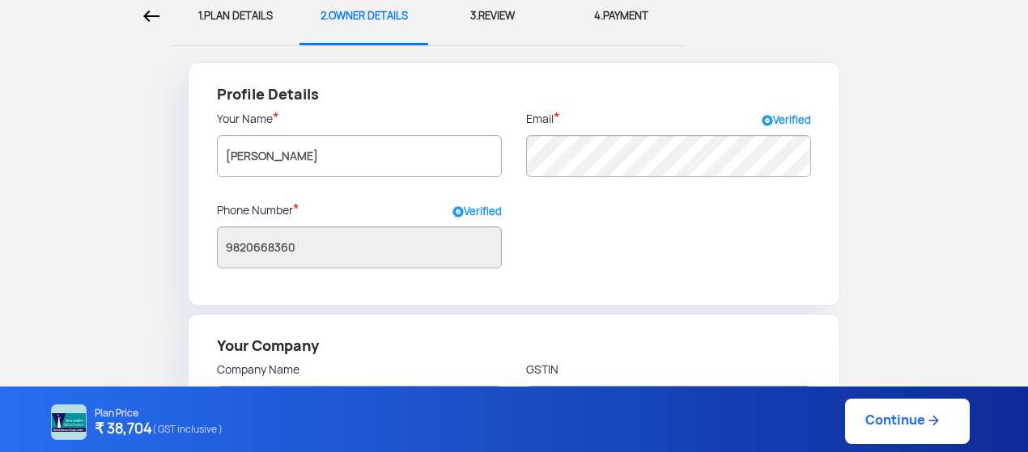
scroll to position [0, 0]
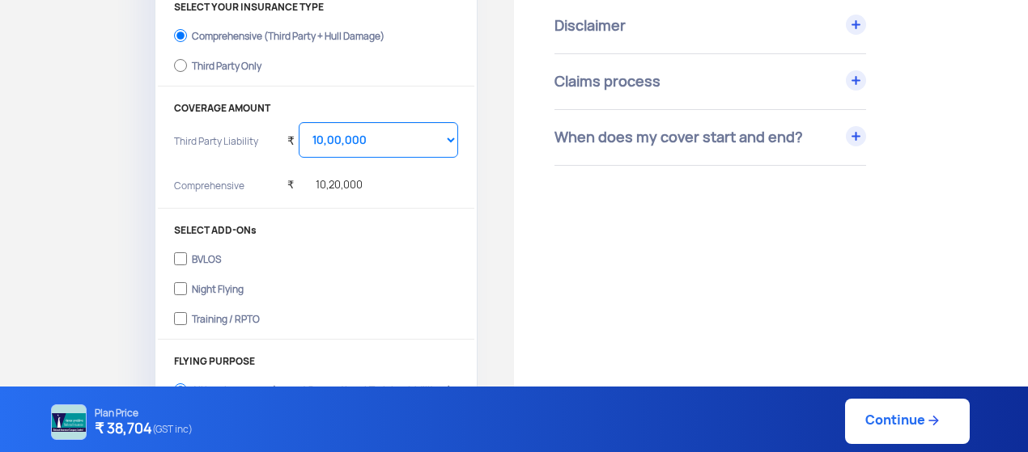
scroll to position [335, 0]
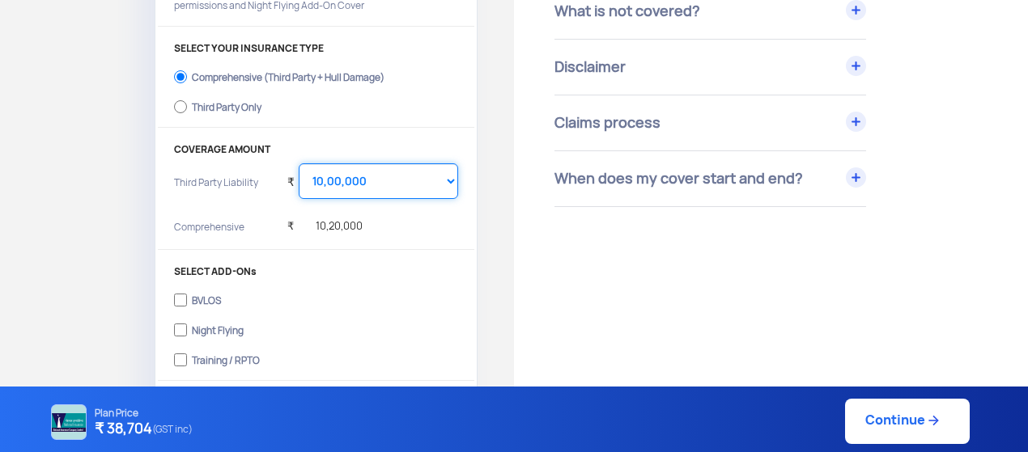
click at [331, 180] on select "Select Amount 10,00,000 15,00,000 20,00,000 25,00,000 30,00,000 35,00,000 40,00…" at bounding box center [378, 181] width 159 height 36
select select "2000000"
click at [299, 163] on select "Select Amount 10,00,000 15,00,000 20,00,000 25,00,000 30,00,000 35,00,000 40,00…" at bounding box center [378, 181] width 159 height 36
click at [885, 410] on link "Continue" at bounding box center [907, 421] width 125 height 45
type input "18/8/2025, 2:26:00 PM"
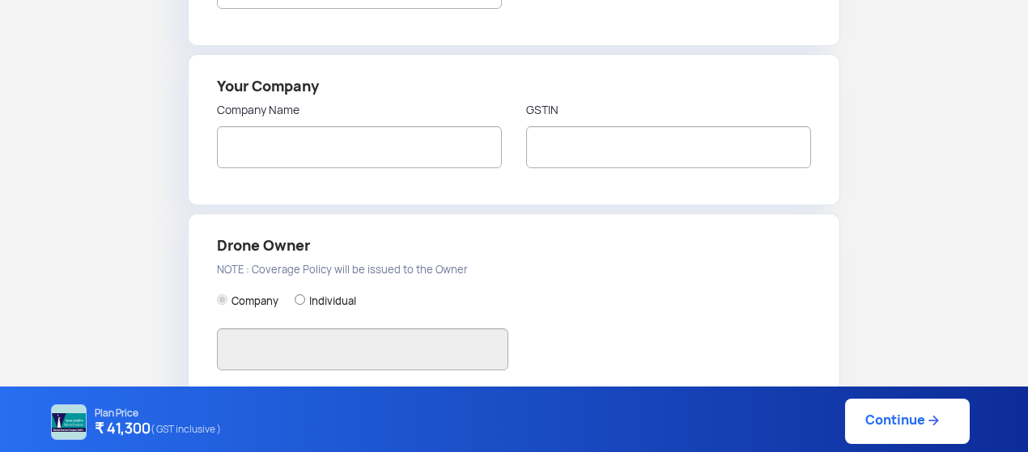
type input "Pranesh"
type input "9820668360"
radio input "false"
radio input "true"
type input "Pranesh"
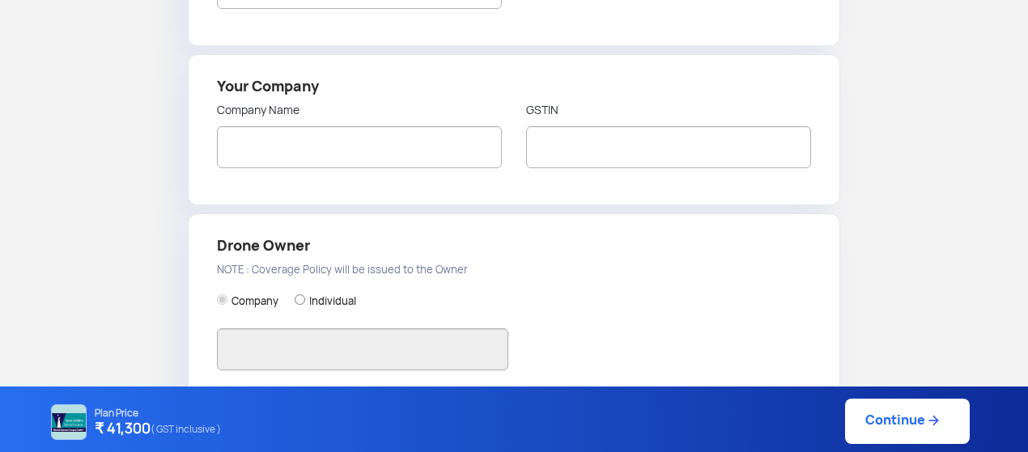
type input "S6 Lane 2 Sector9 CBD Belapur"
type input "400614"
type input "Thane"
type input "Maharashtra"
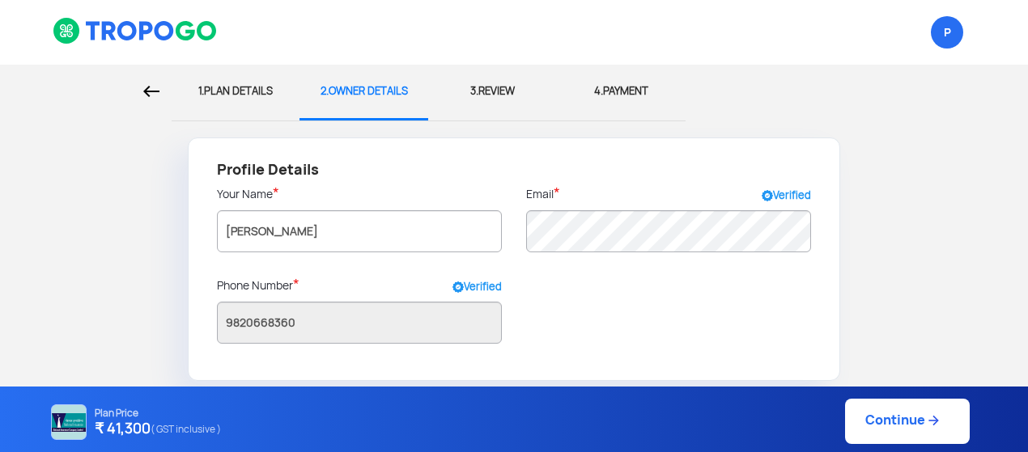
click at [885, 410] on link "Continue" at bounding box center [907, 421] width 125 height 45
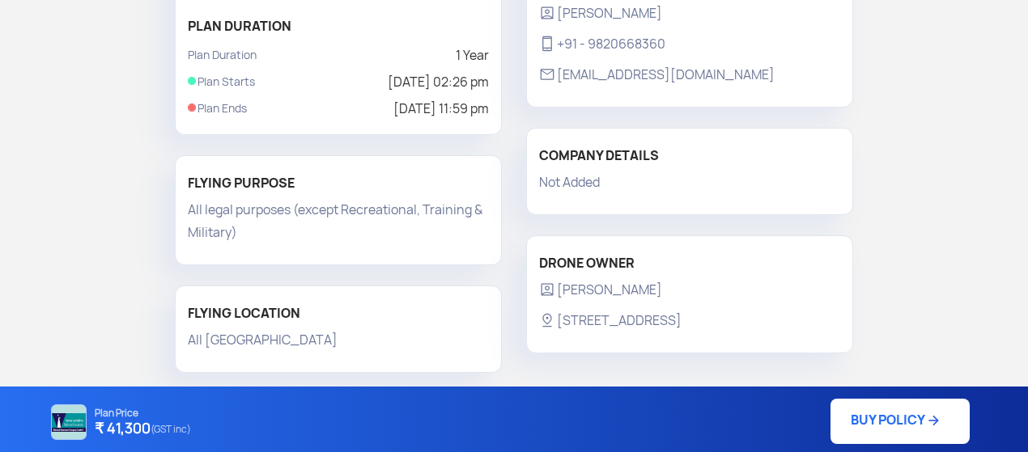
scroll to position [403, 0]
